Goal: Find specific page/section: Find specific page/section

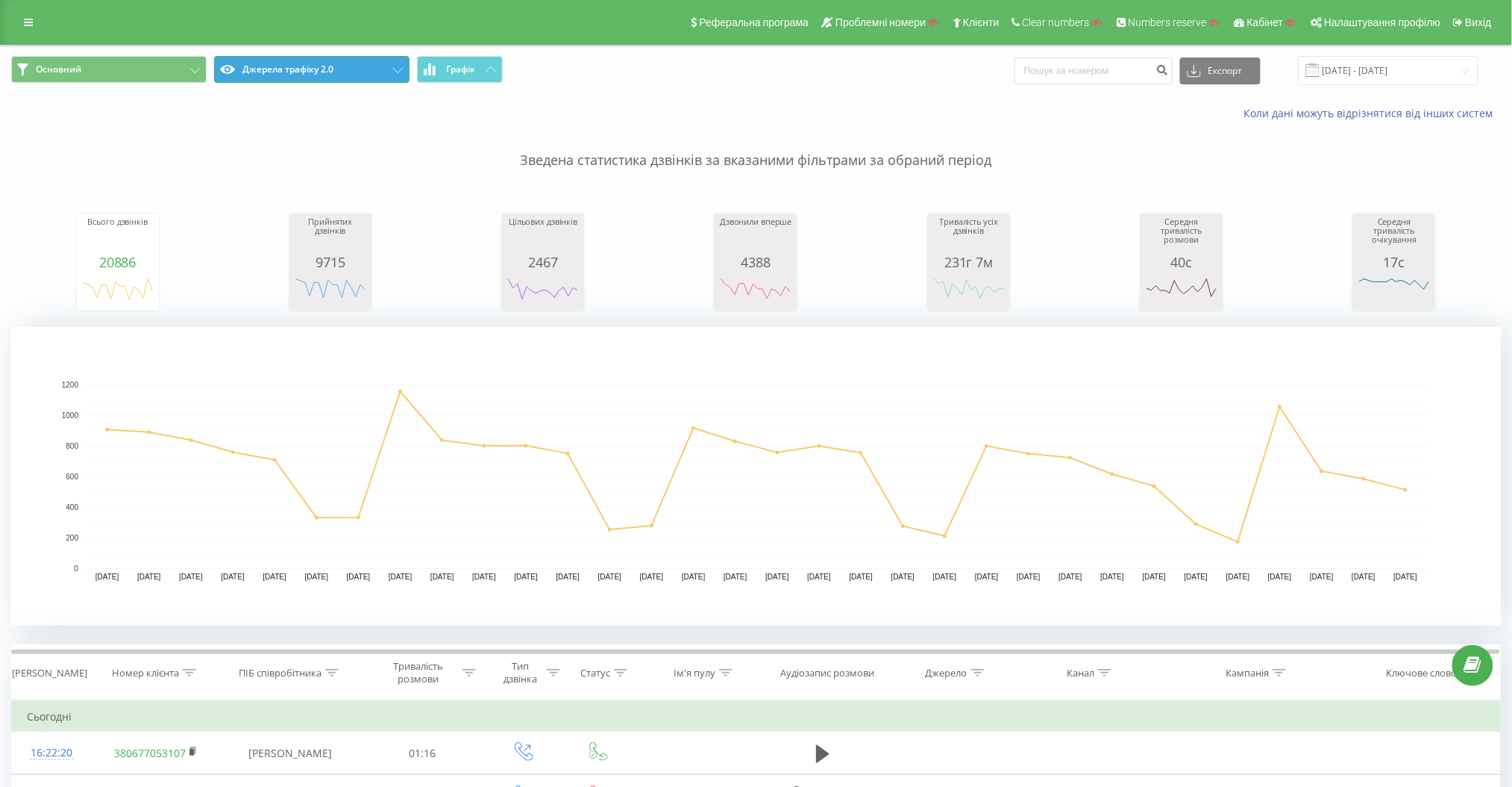
click at [366, 76] on button "Джерела трафіку 2.0" at bounding box center [311, 69] width 195 height 27
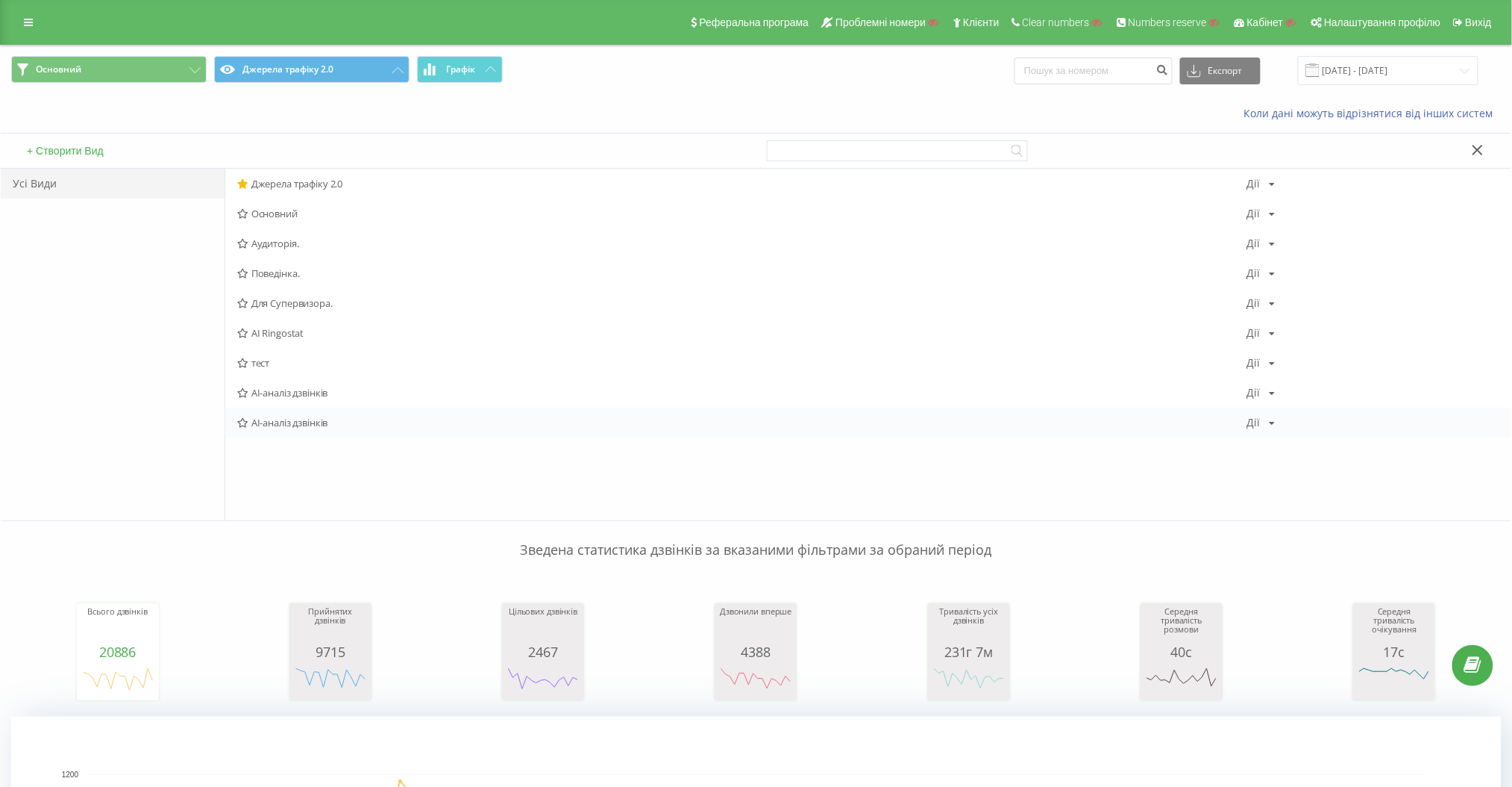
click at [355, 414] on div "AI-аналіз дзвінків Дії Редагувати Копіювати Видалити За замовчуванням Поділитися" at bounding box center [868, 422] width 1286 height 30
click at [346, 424] on span "AI-аналіз дзвінків" at bounding box center [742, 422] width 1010 height 10
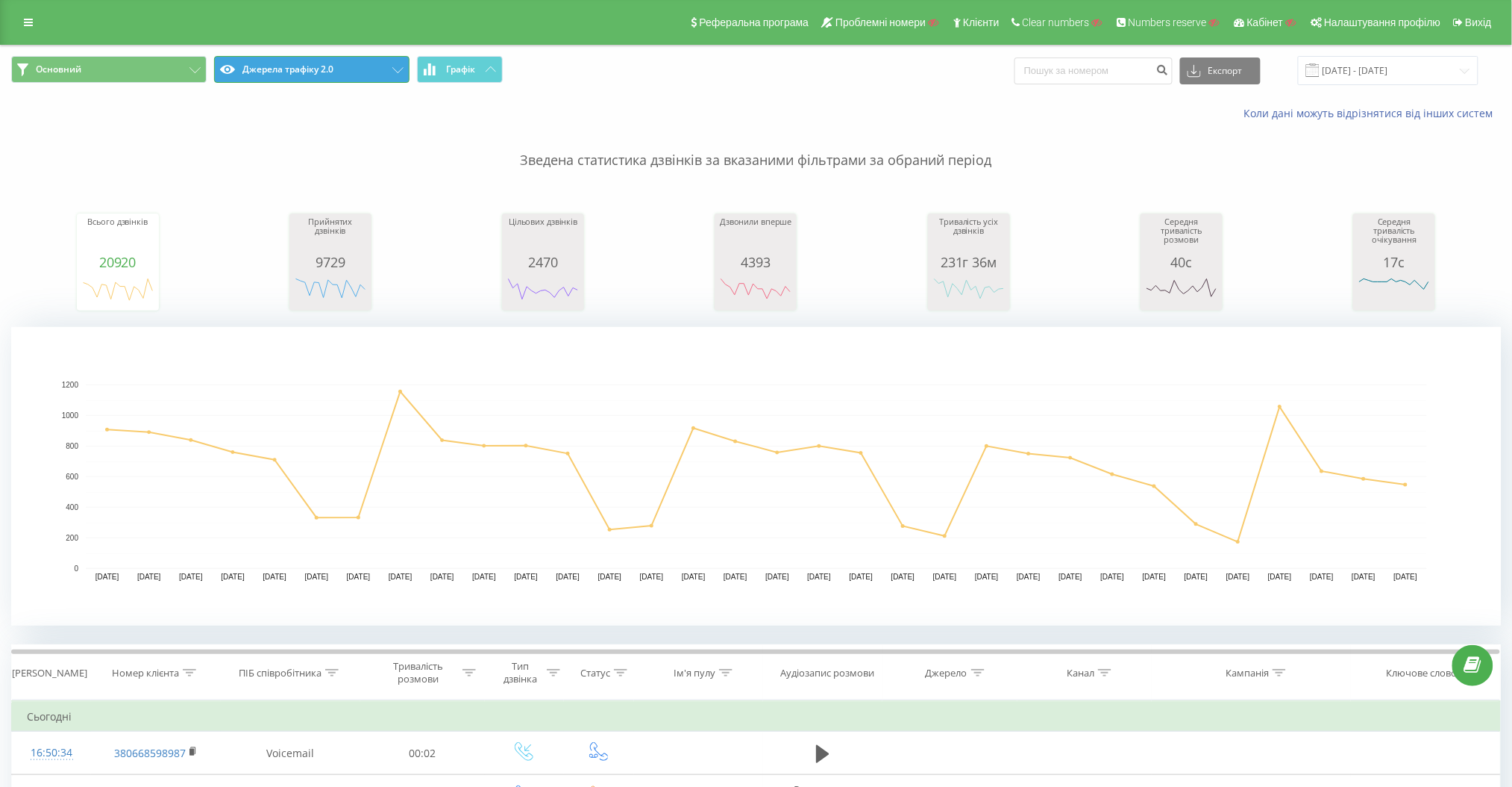
click at [345, 76] on button "Джерела трафіку 2.0" at bounding box center [311, 69] width 195 height 27
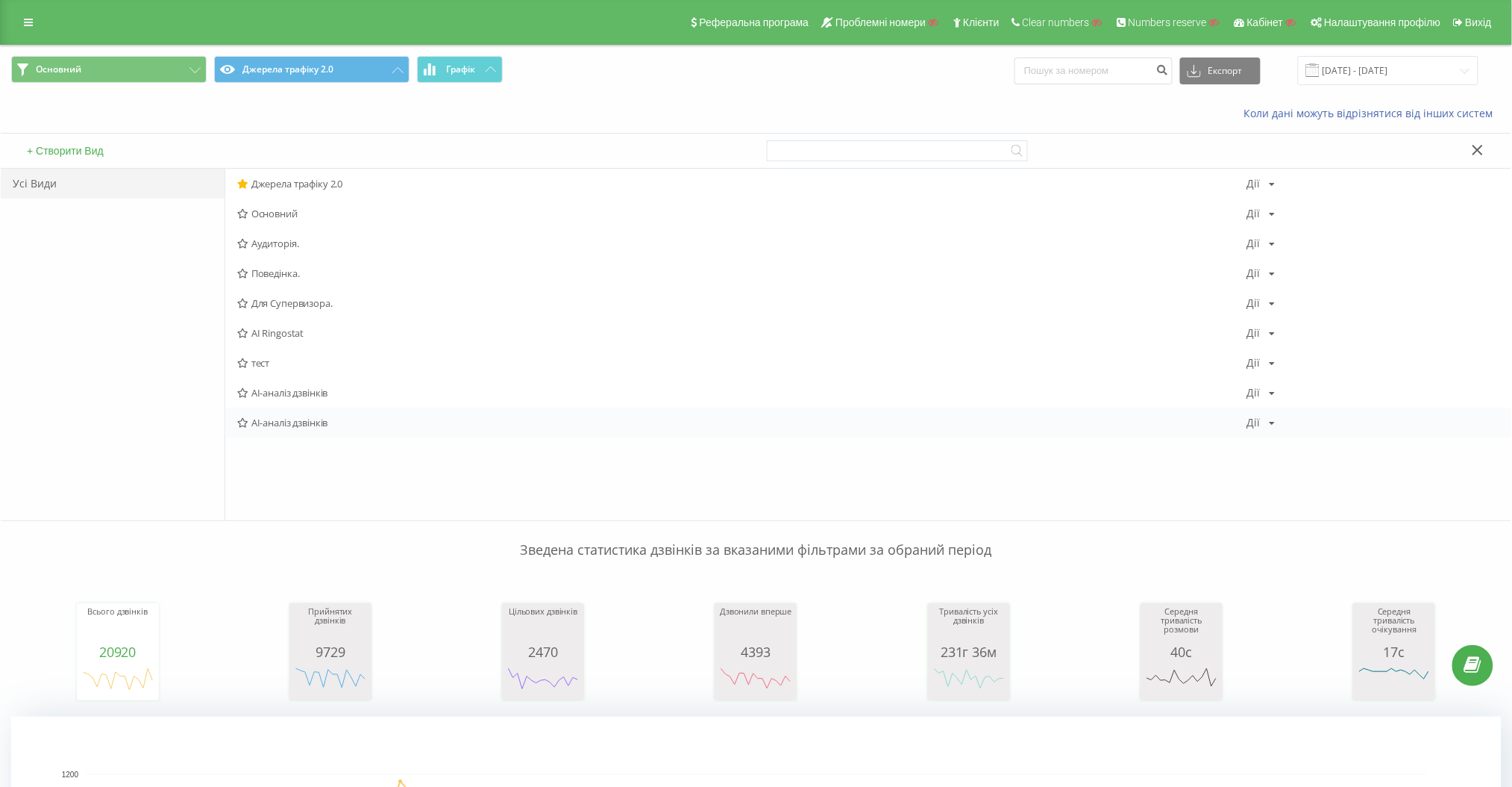
click at [375, 434] on div "AI-аналіз дзвінків Дії Редагувати Копіювати Видалити За замовчуванням Поділитися" at bounding box center [868, 422] width 1286 height 30
click at [378, 424] on span "AI-аналіз дзвінків" at bounding box center [742, 422] width 1010 height 10
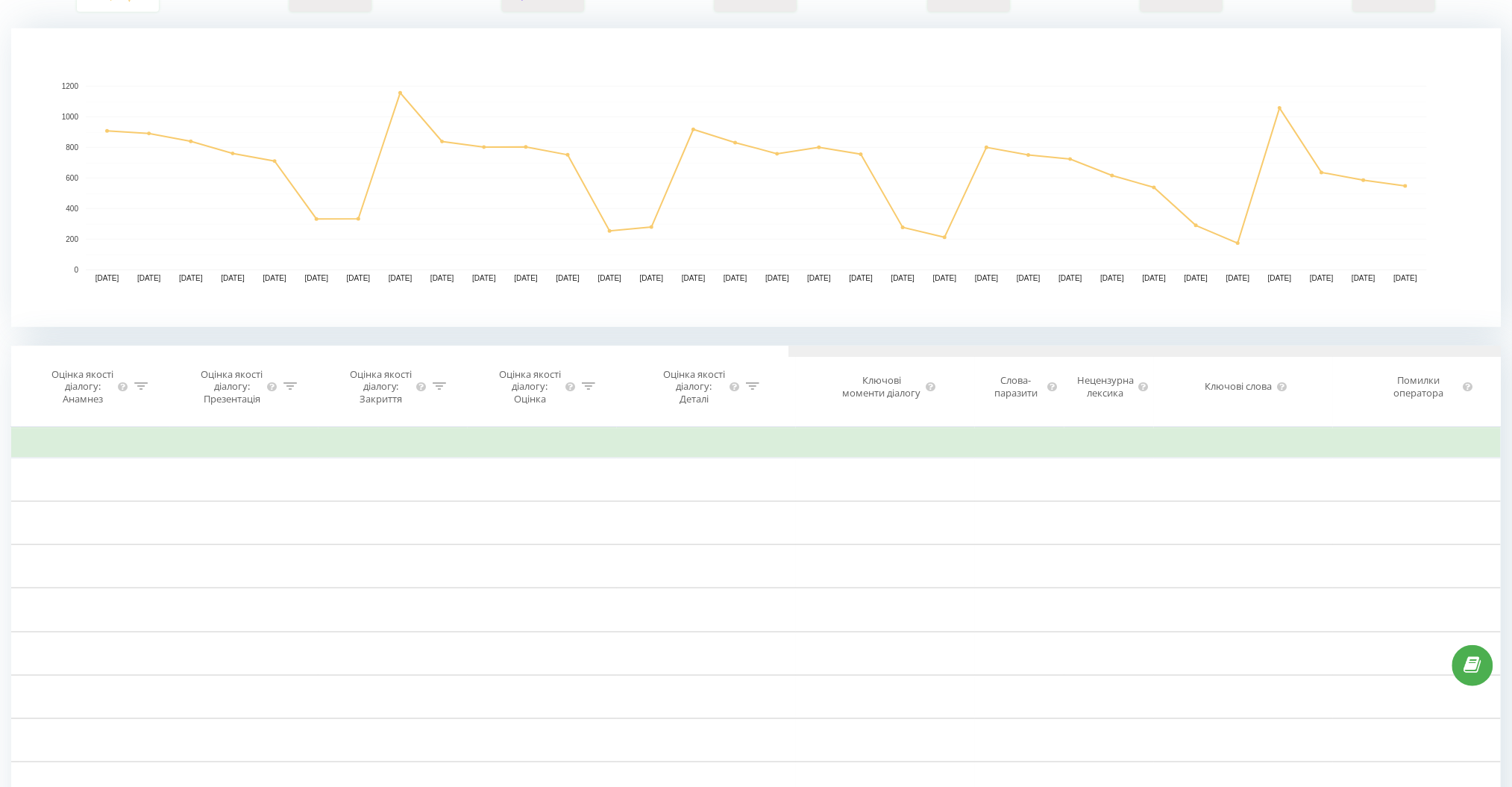
drag, startPoint x: 318, startPoint y: 355, endPoint x: 840, endPoint y: 396, distance: 523.6
click at [842, 403] on div "Дата дзвінка Тип дзвінка Статус Клієнт Бізнес номер Співробітник Тривалість роз…" at bounding box center [756, 385] width 1489 height 81
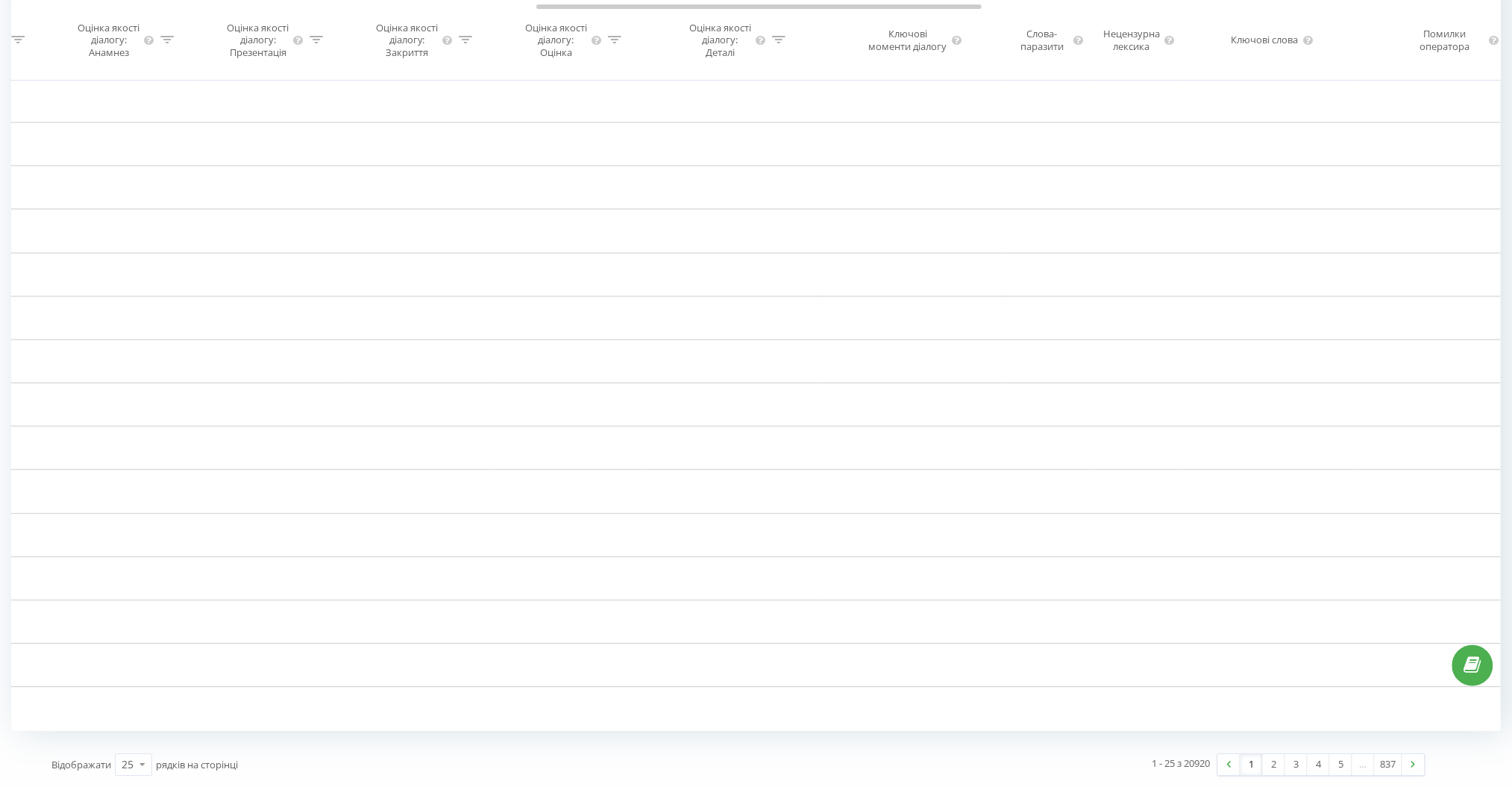
click at [160, 761] on span "рядків на сторінці" at bounding box center [197, 764] width 82 height 14
click at [131, 768] on icon at bounding box center [142, 764] width 23 height 29
click at [144, 745] on div "100" at bounding box center [134, 743] width 36 height 22
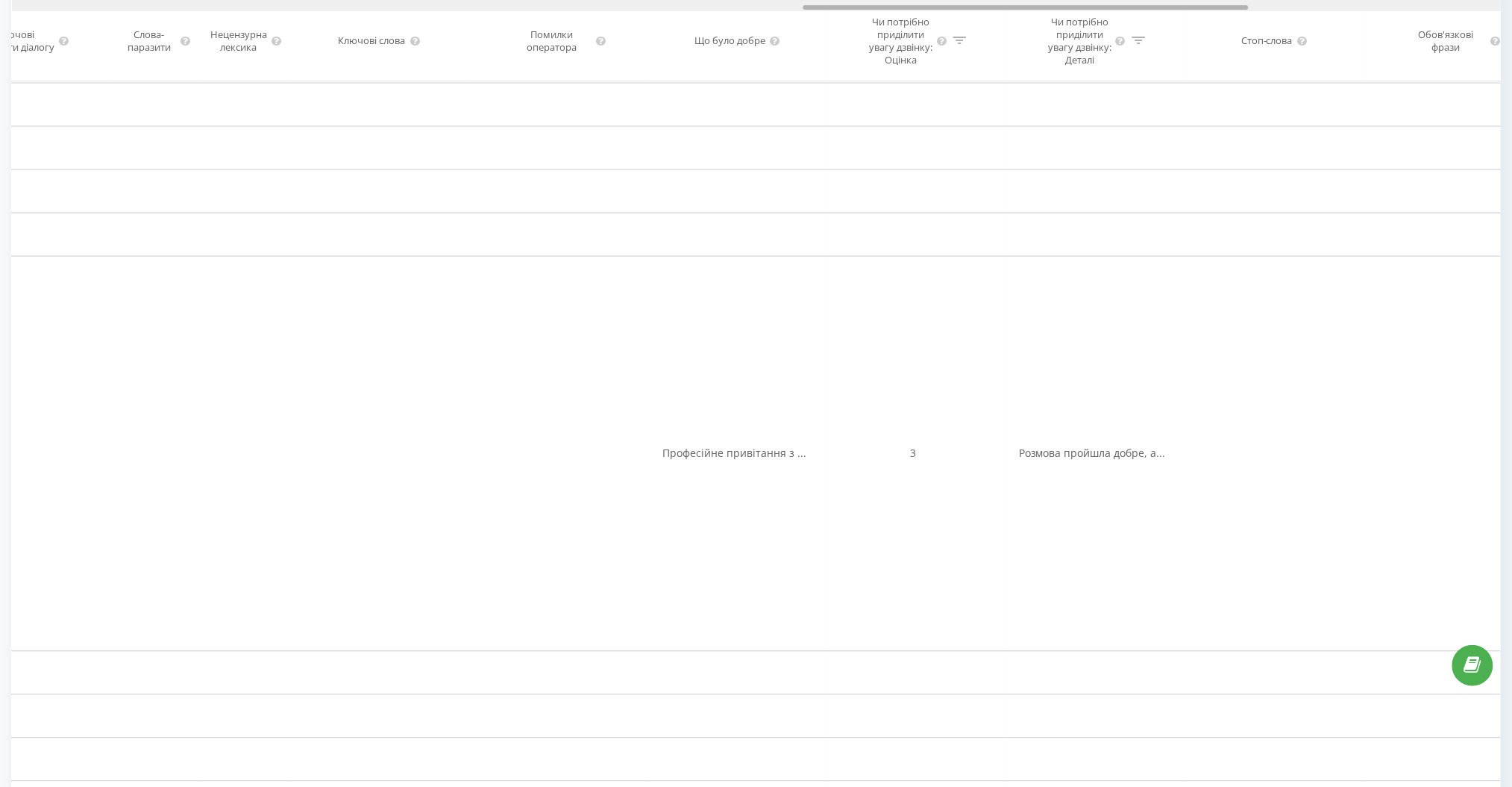
drag, startPoint x: 881, startPoint y: 8, endPoint x: 1148, endPoint y: -2, distance: 267.2
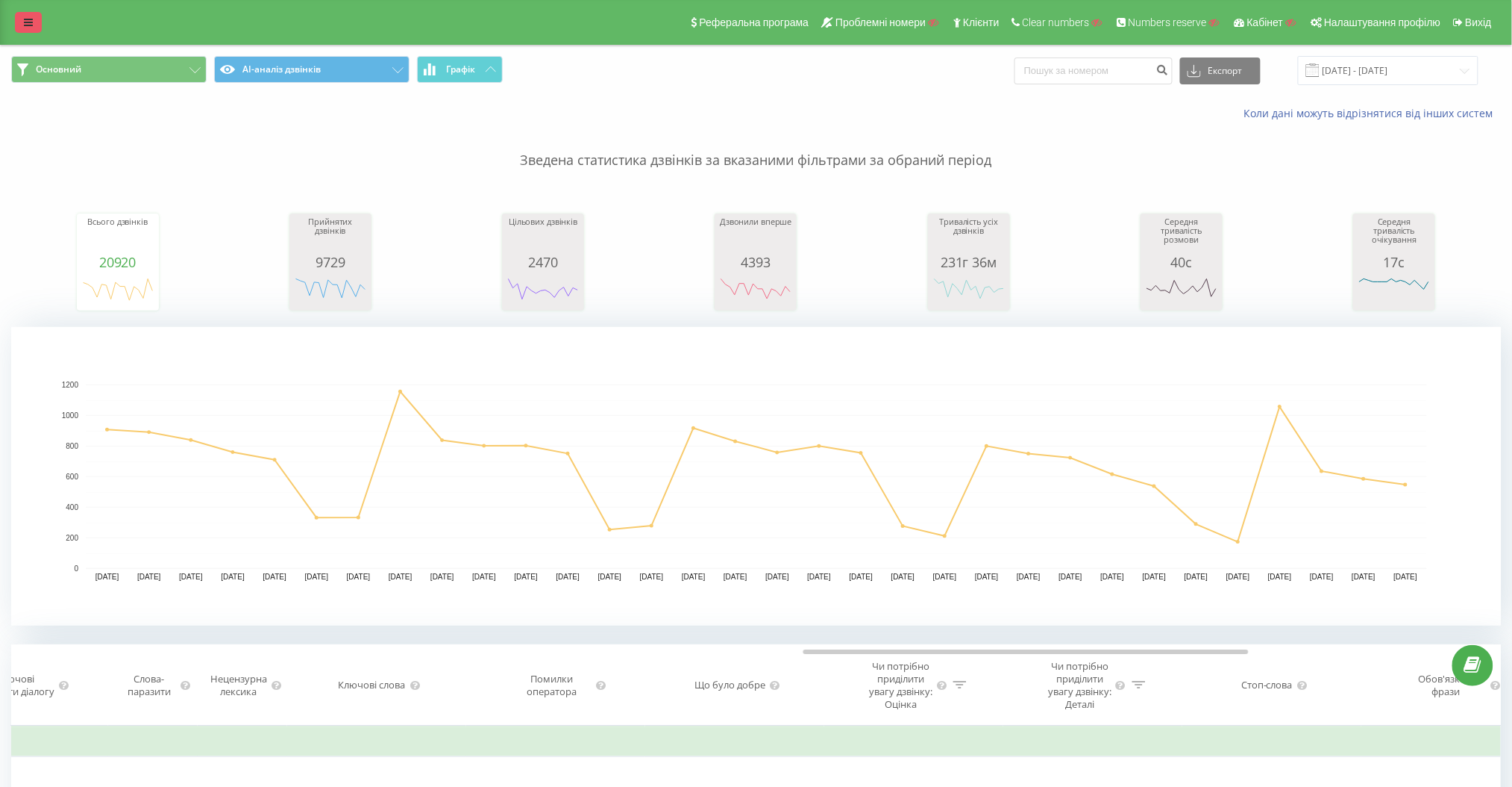
click at [30, 20] on icon at bounding box center [28, 22] width 9 height 10
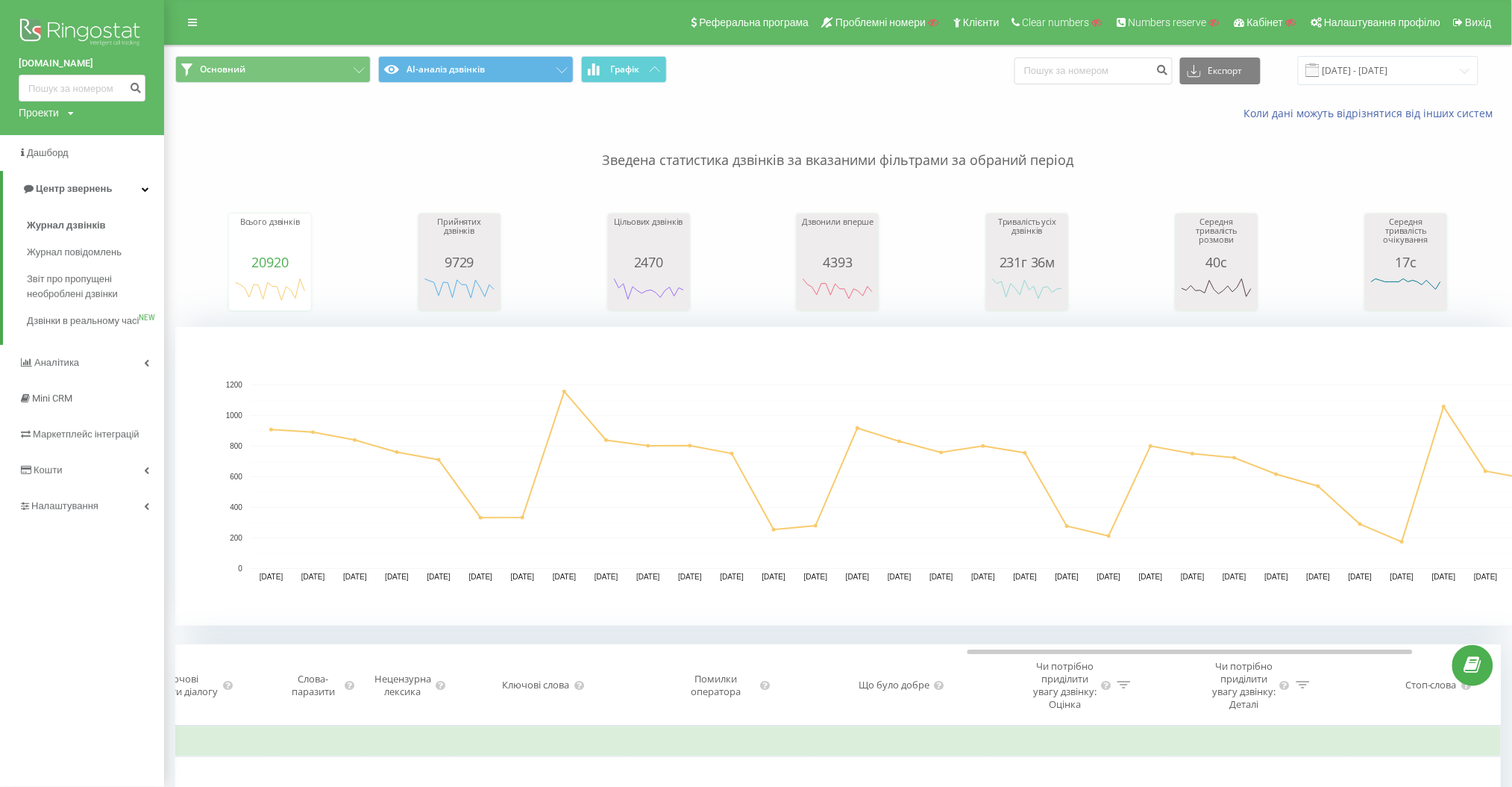
click at [37, 117] on div "Проекти" at bounding box center [39, 113] width 40 height 15
click at [32, 135] on input "text" at bounding box center [60, 135] width 75 height 22
type input "[PERSON_NAME][DOMAIN_NAME]"
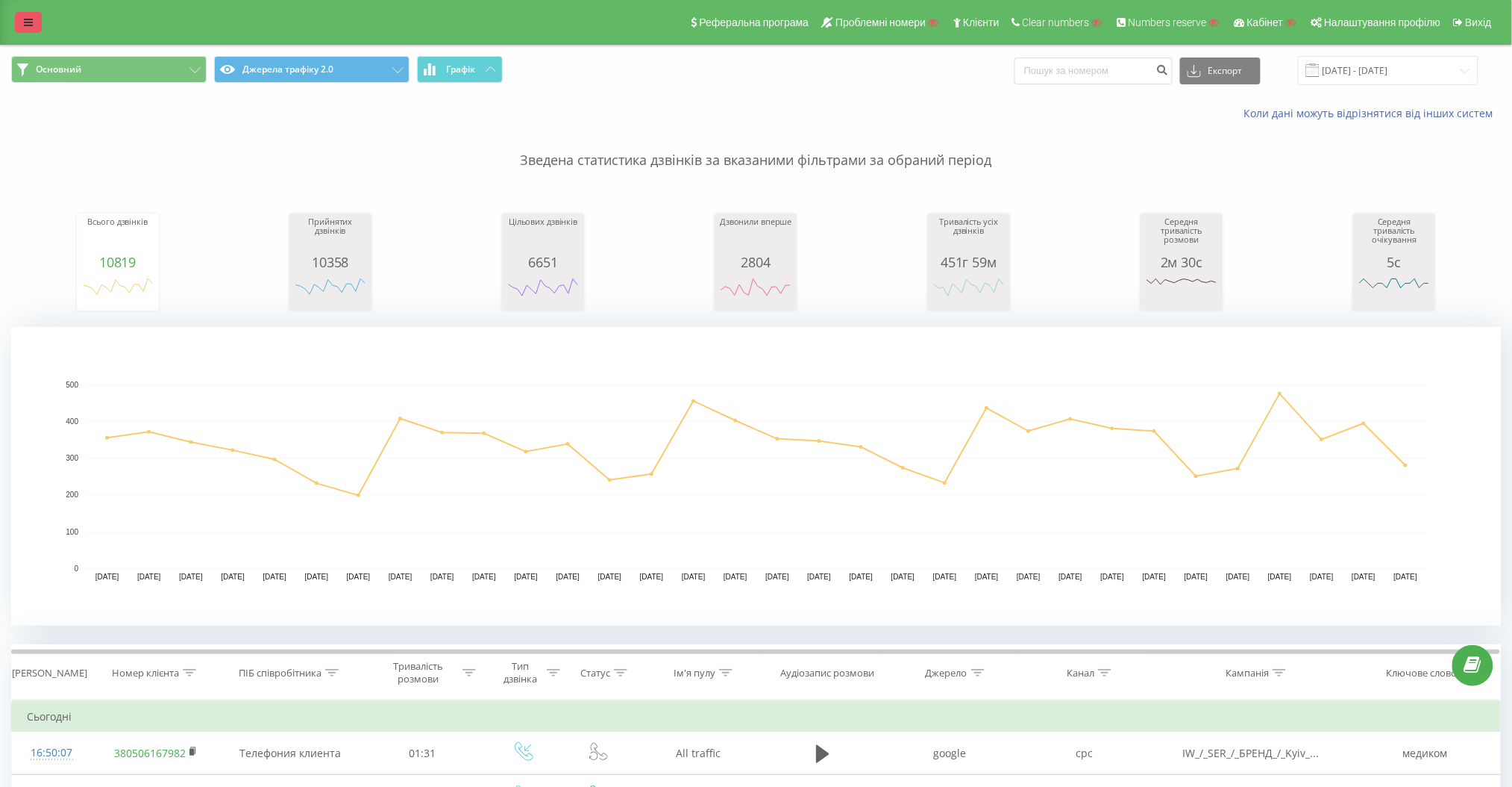
click at [31, 22] on icon at bounding box center [28, 22] width 9 height 10
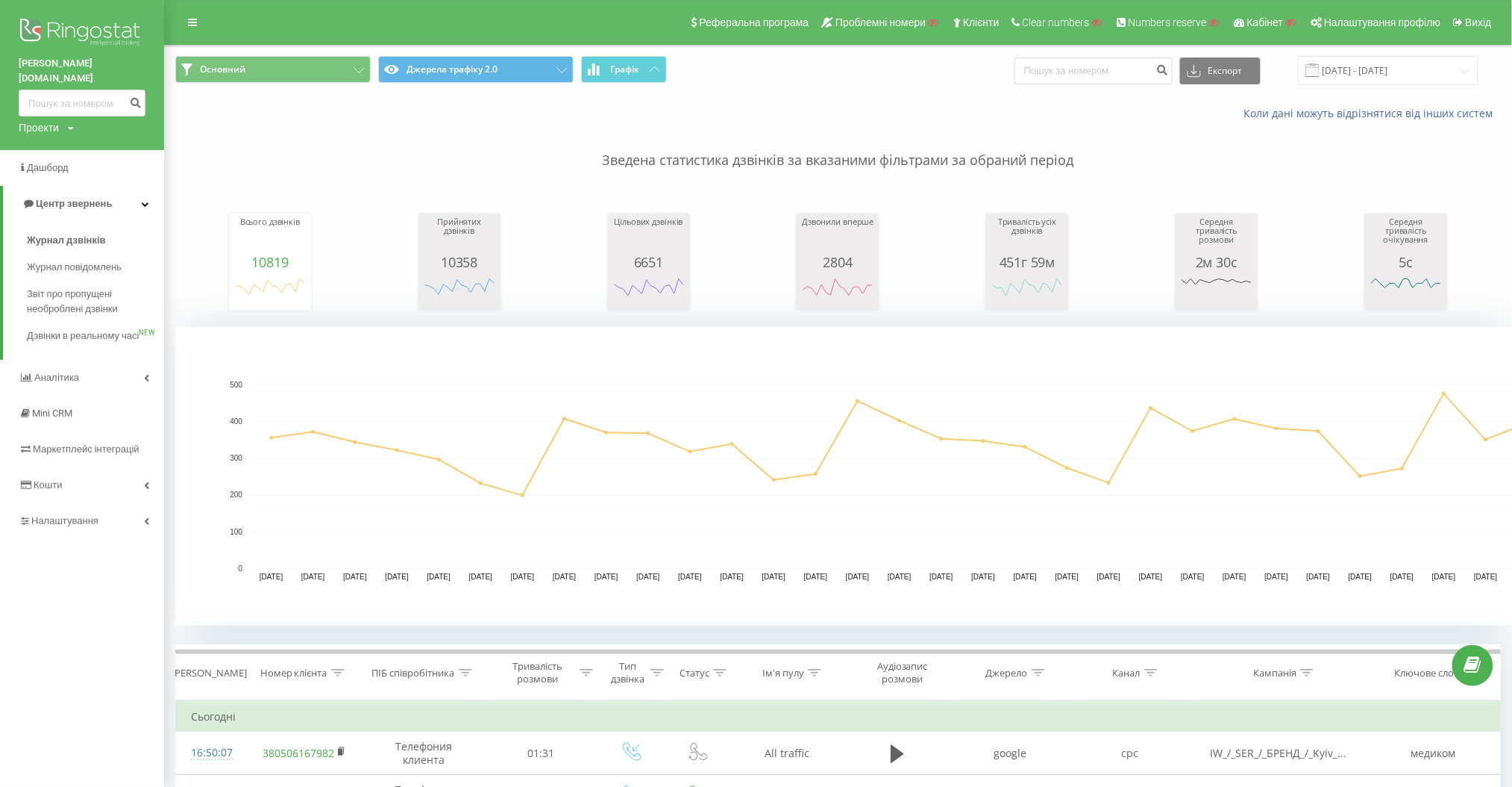
click at [55, 120] on div "Проекти" at bounding box center [39, 127] width 40 height 15
click at [60, 139] on input "text" at bounding box center [60, 150] width 75 height 22
paste input "[DOMAIN_NAME]"
type input "[DOMAIN_NAME]"
click at [116, 139] on link "Пошук" at bounding box center [120, 150] width 44 height 22
